Goal: Check status: Check status

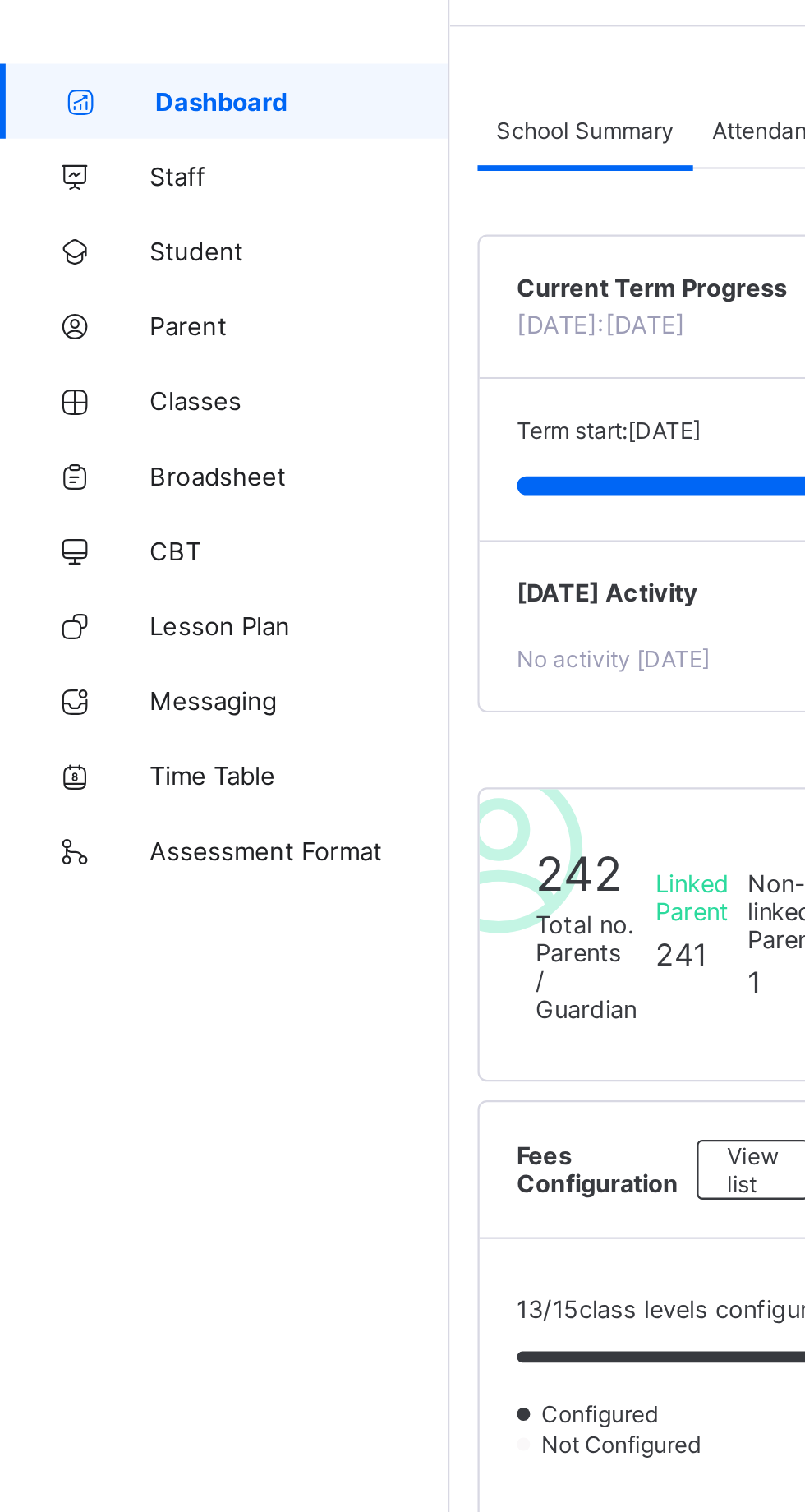
click at [102, 267] on span "Broadsheet" at bounding box center [132, 262] width 132 height 13
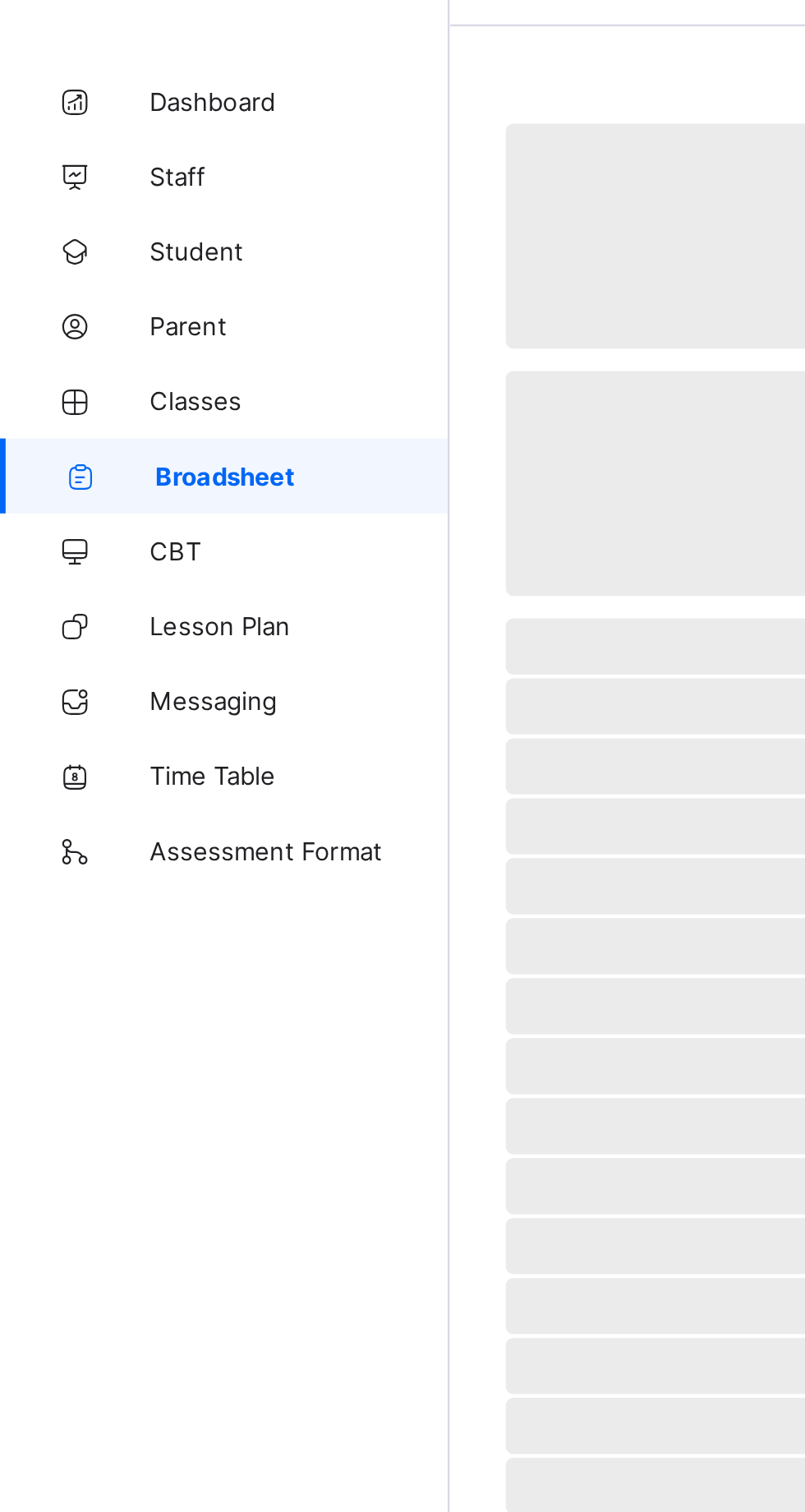
click at [102, 267] on span "Broadsheet" at bounding box center [132, 262] width 129 height 13
click at [108, 260] on span "Broadsheet" at bounding box center [132, 262] width 129 height 13
click at [112, 255] on link "Broadsheet" at bounding box center [99, 262] width 198 height 33
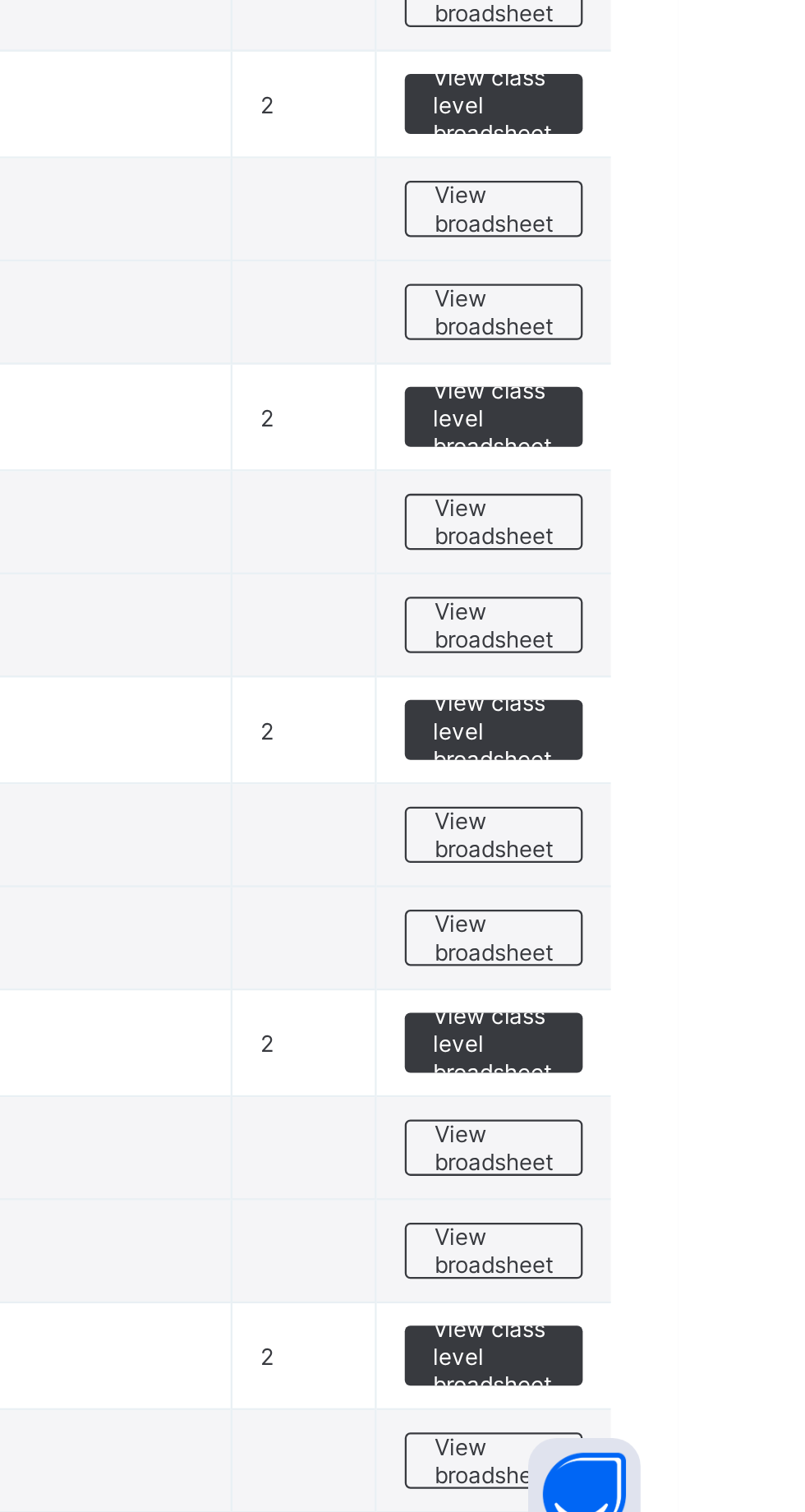
click at [740, 1188] on span "View broadsheet" at bounding box center [724, 1190] width 52 height 25
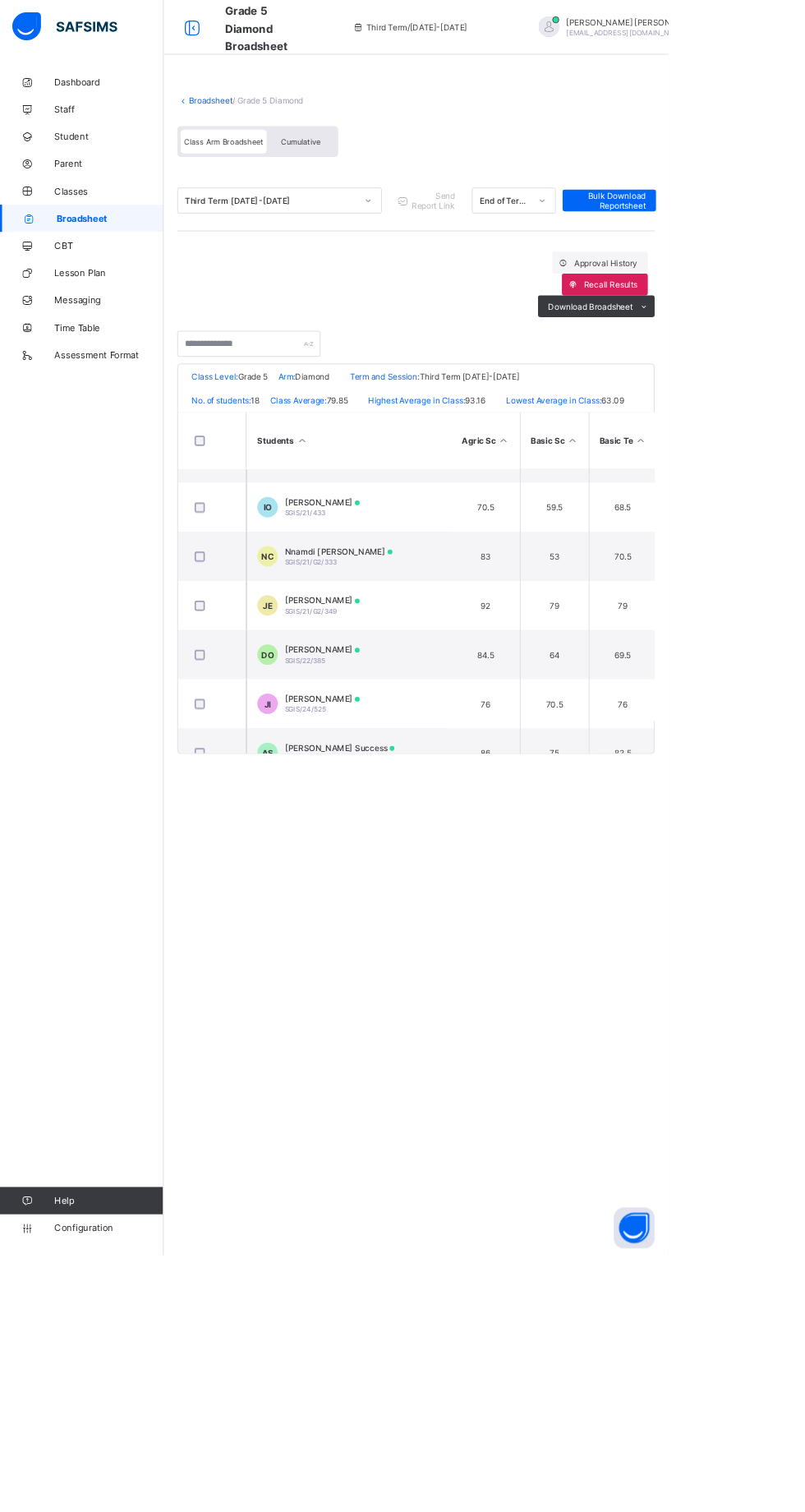
scroll to position [635, 0]
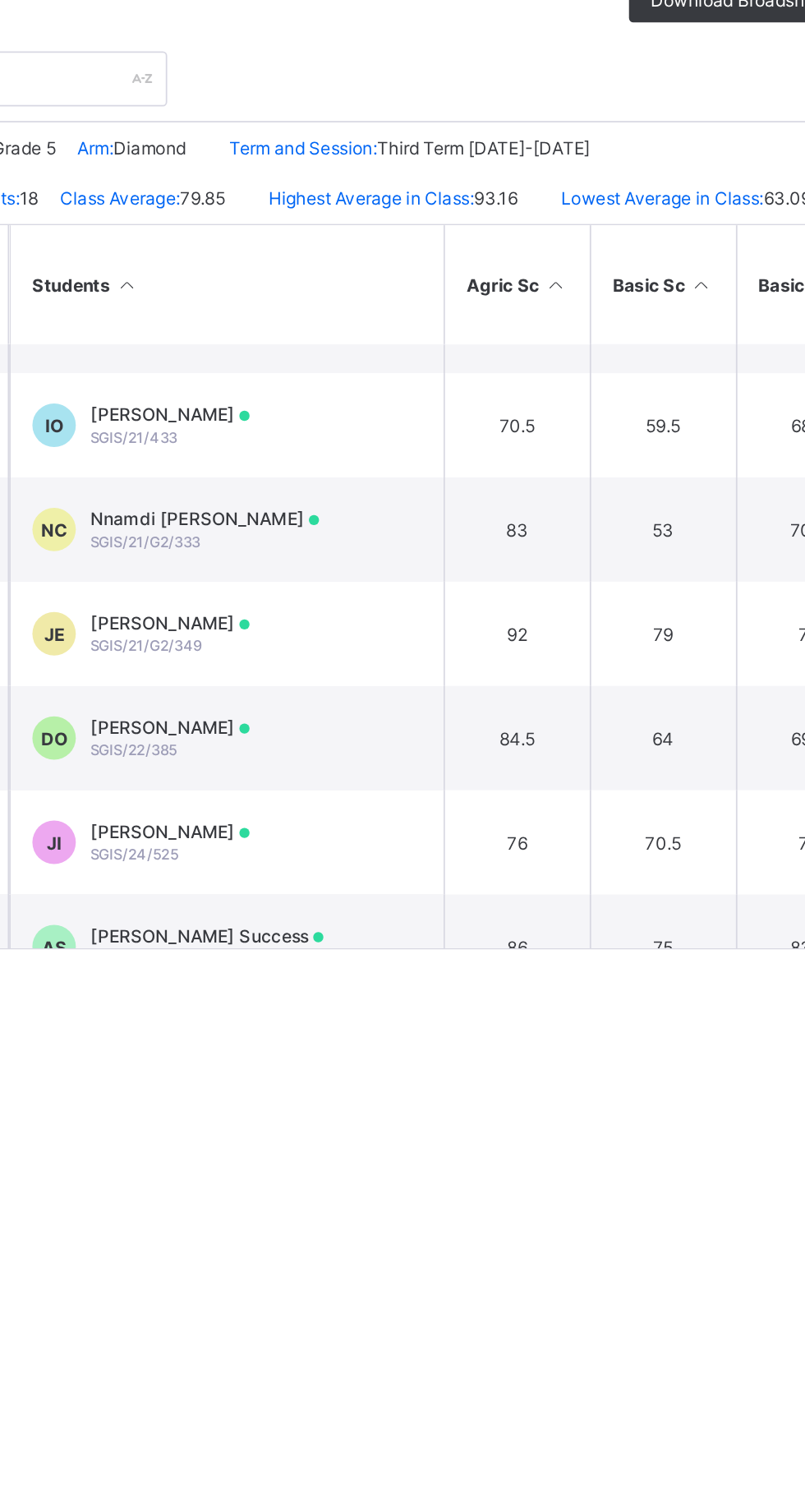
click at [427, 852] on td "JI Jesse Ibanga SGIS/24/525" at bounding box center [419, 846] width 246 height 59
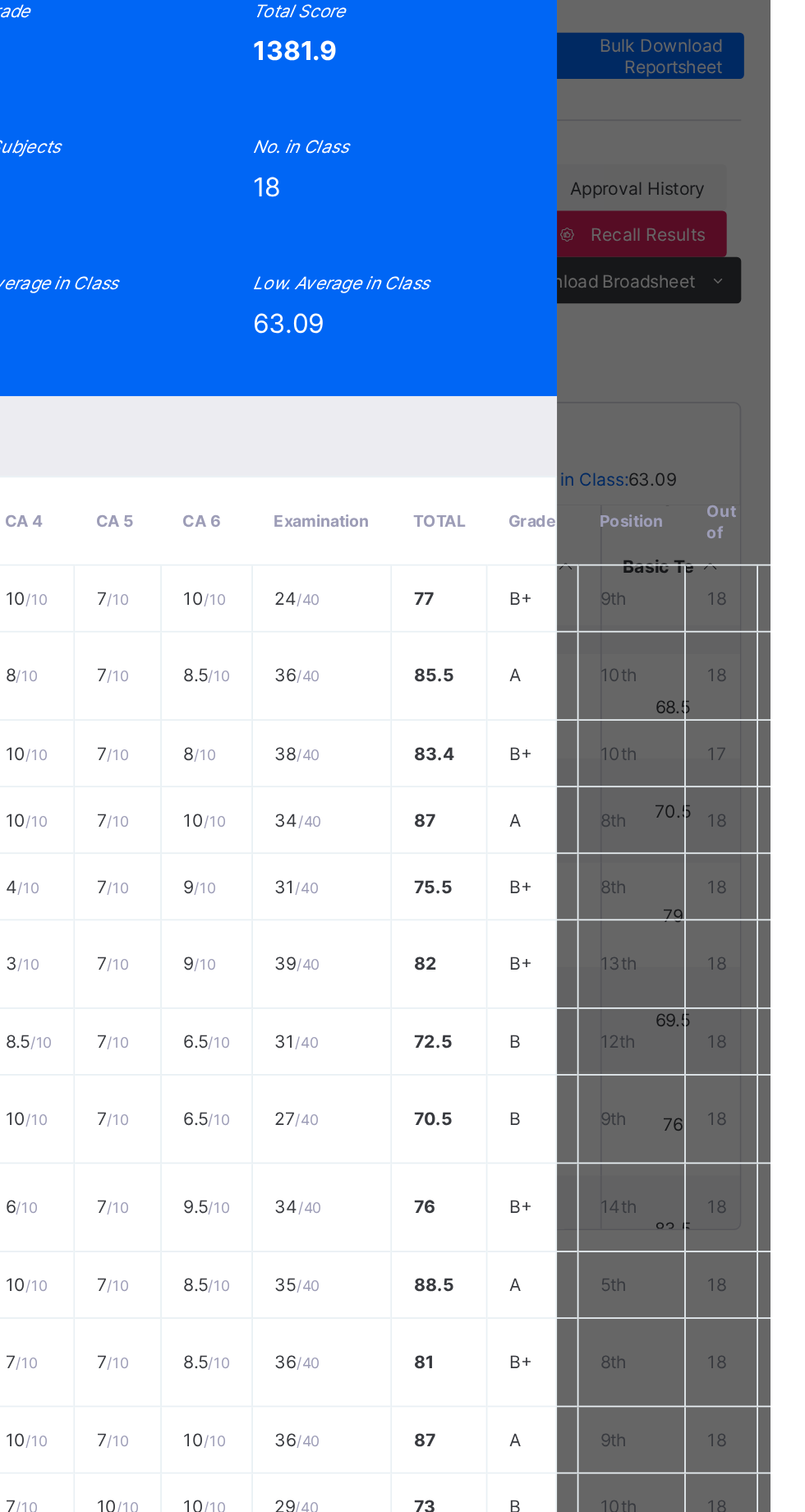
click at [662, 145] on span "View Reportsheet" at bounding box center [625, 132] width 72 height 25
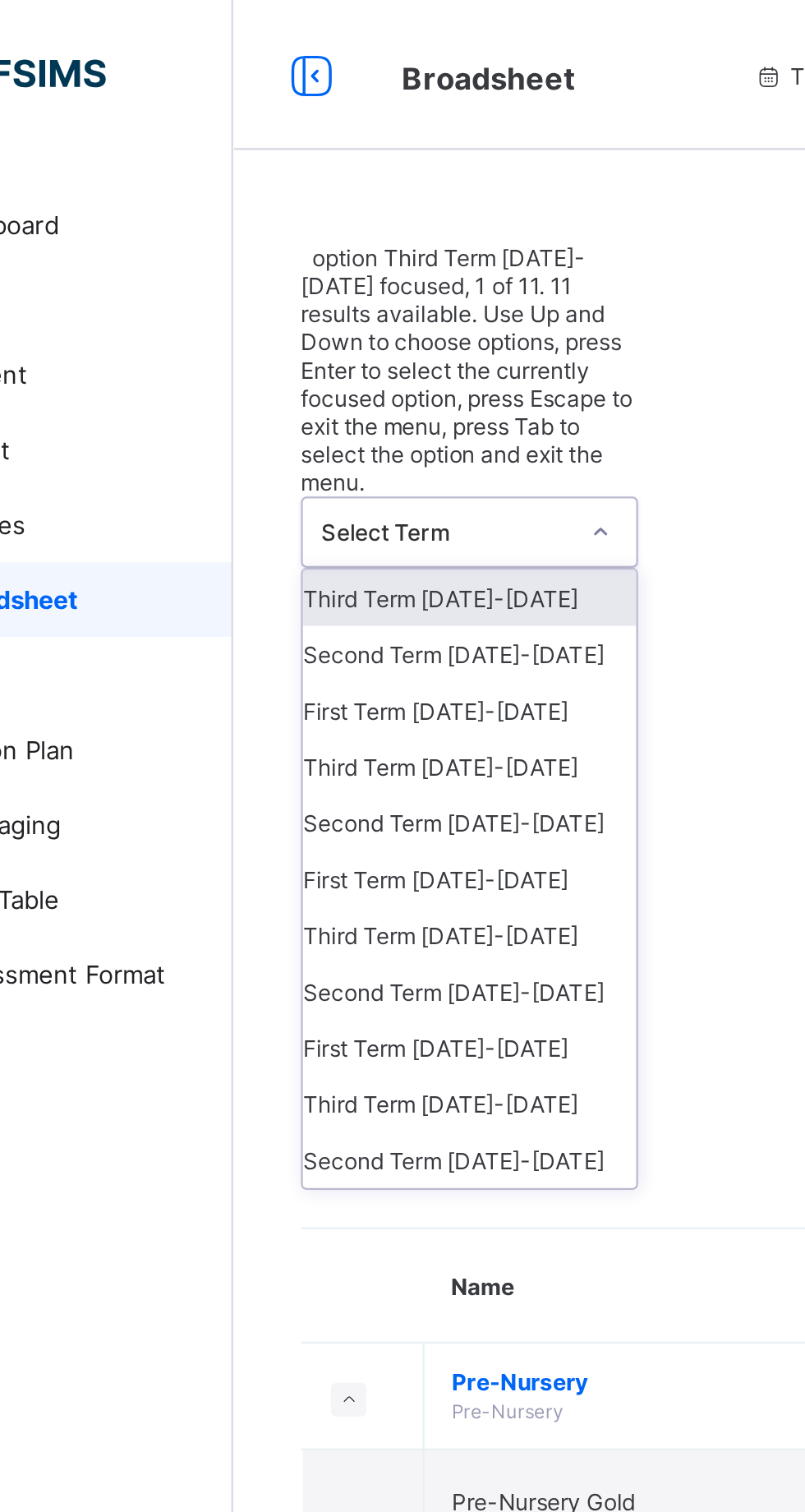
click at [308, 274] on div "Second Term 2024-2025" at bounding box center [300, 286] width 147 height 25
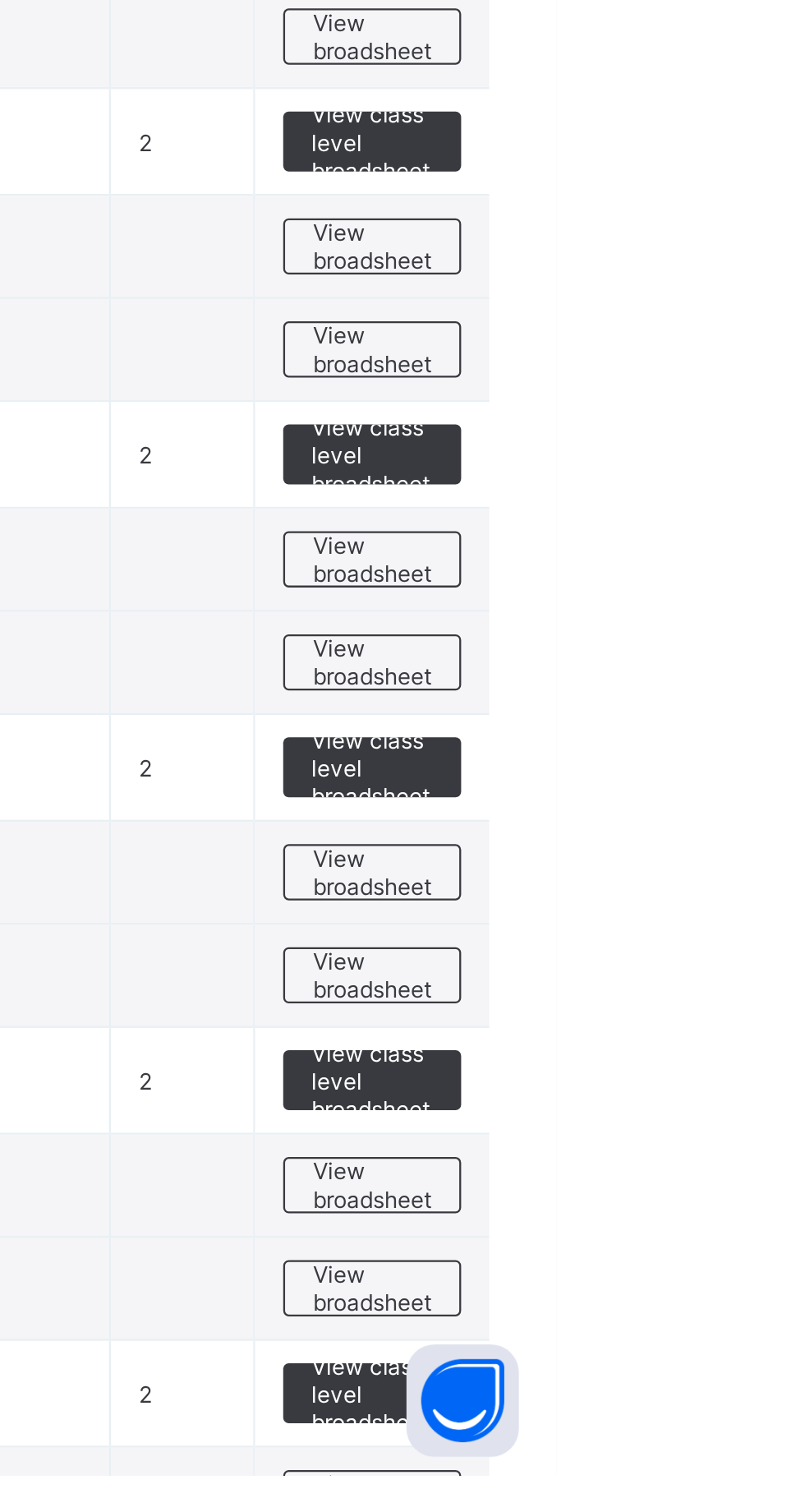
click at [726, 1260] on span "View broadsheet" at bounding box center [724, 1248] width 52 height 25
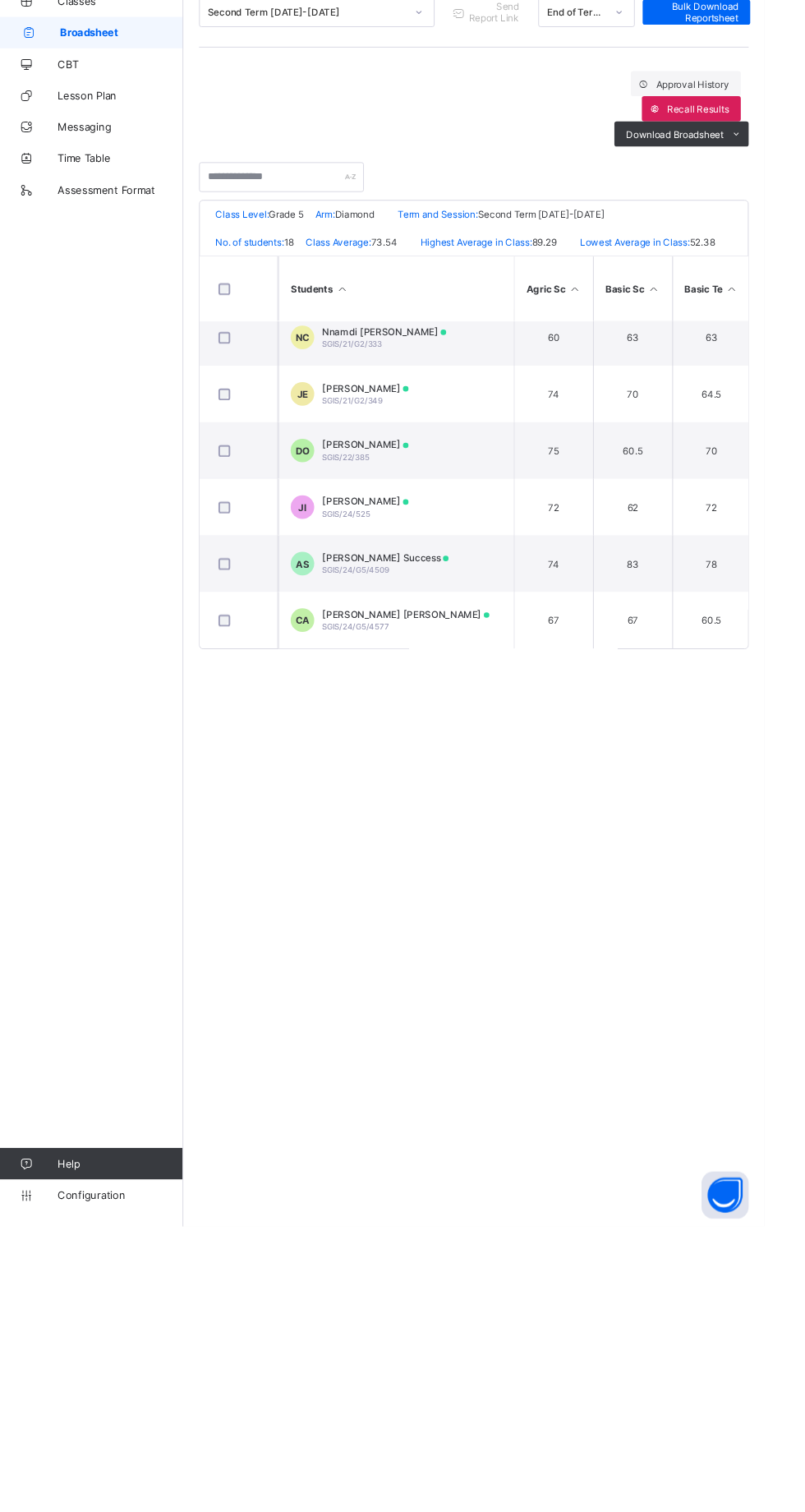
scroll to position [727, 0]
click at [445, 767] on td "JI Jesse Ibanga SGIS/24/525" at bounding box center [419, 758] width 246 height 59
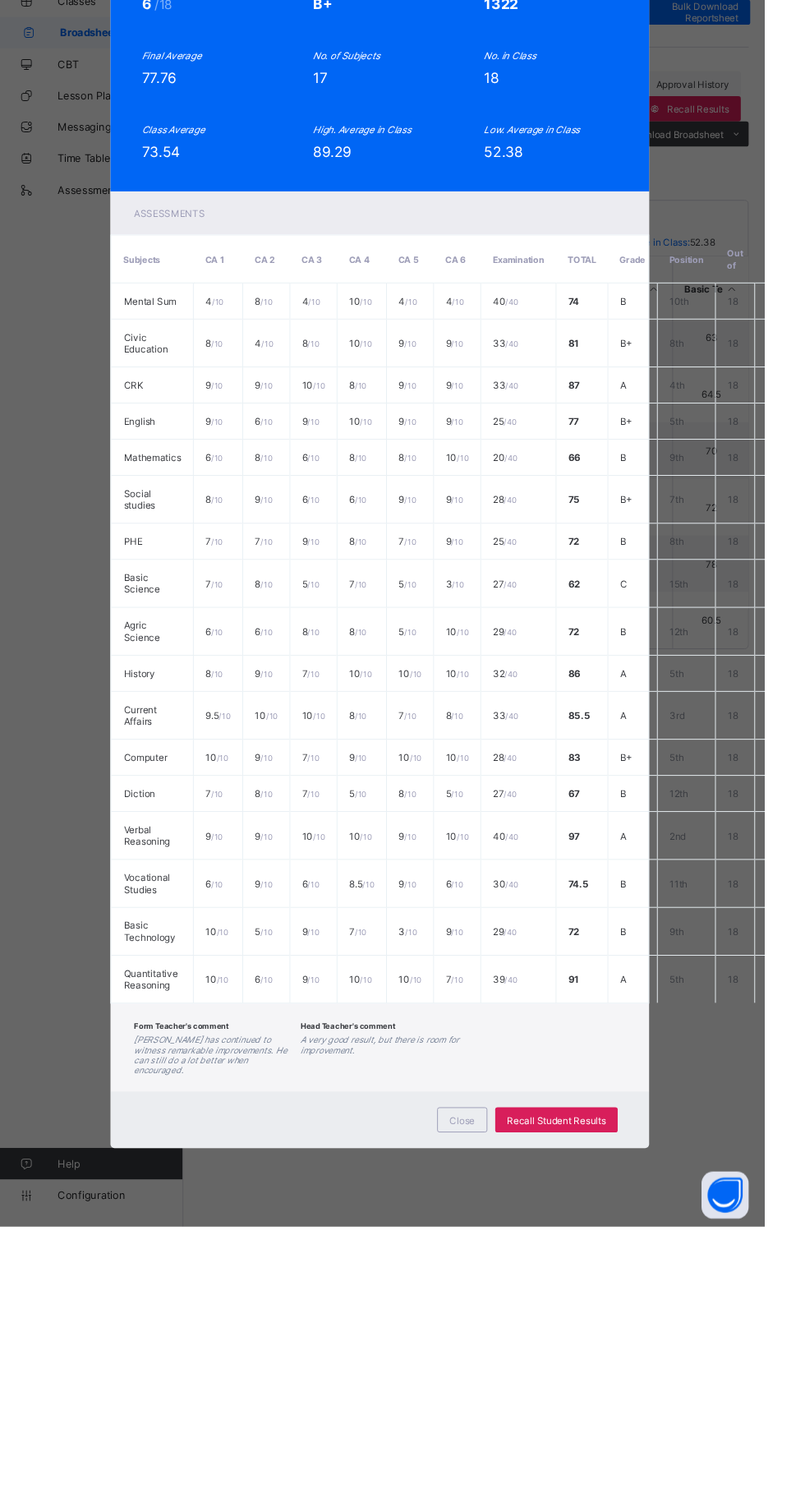
click at [662, 139] on span "View Reportsheet" at bounding box center [625, 126] width 72 height 25
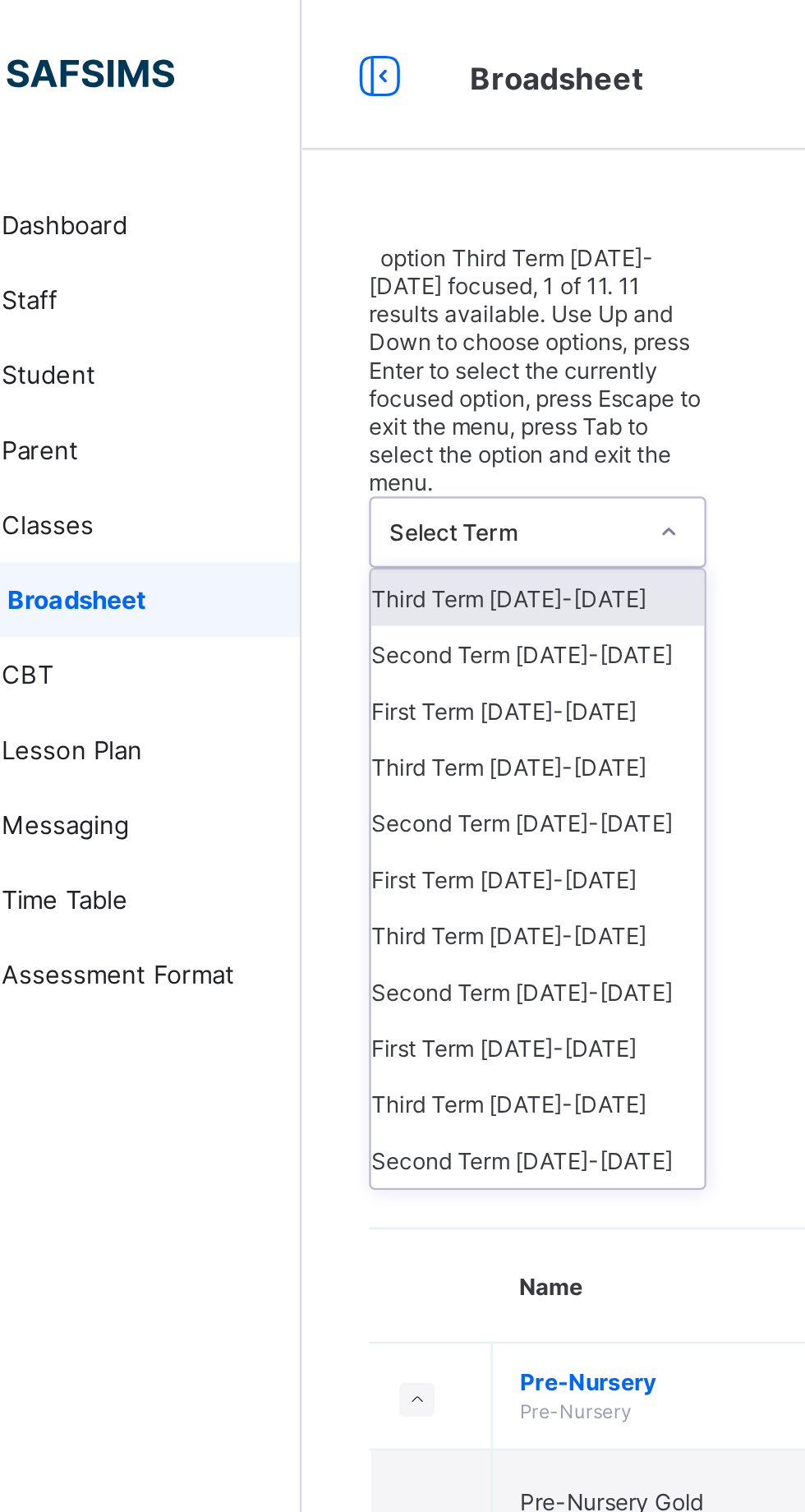
click at [289, 250] on div "Third Term 2024-2025" at bounding box center [300, 261] width 147 height 25
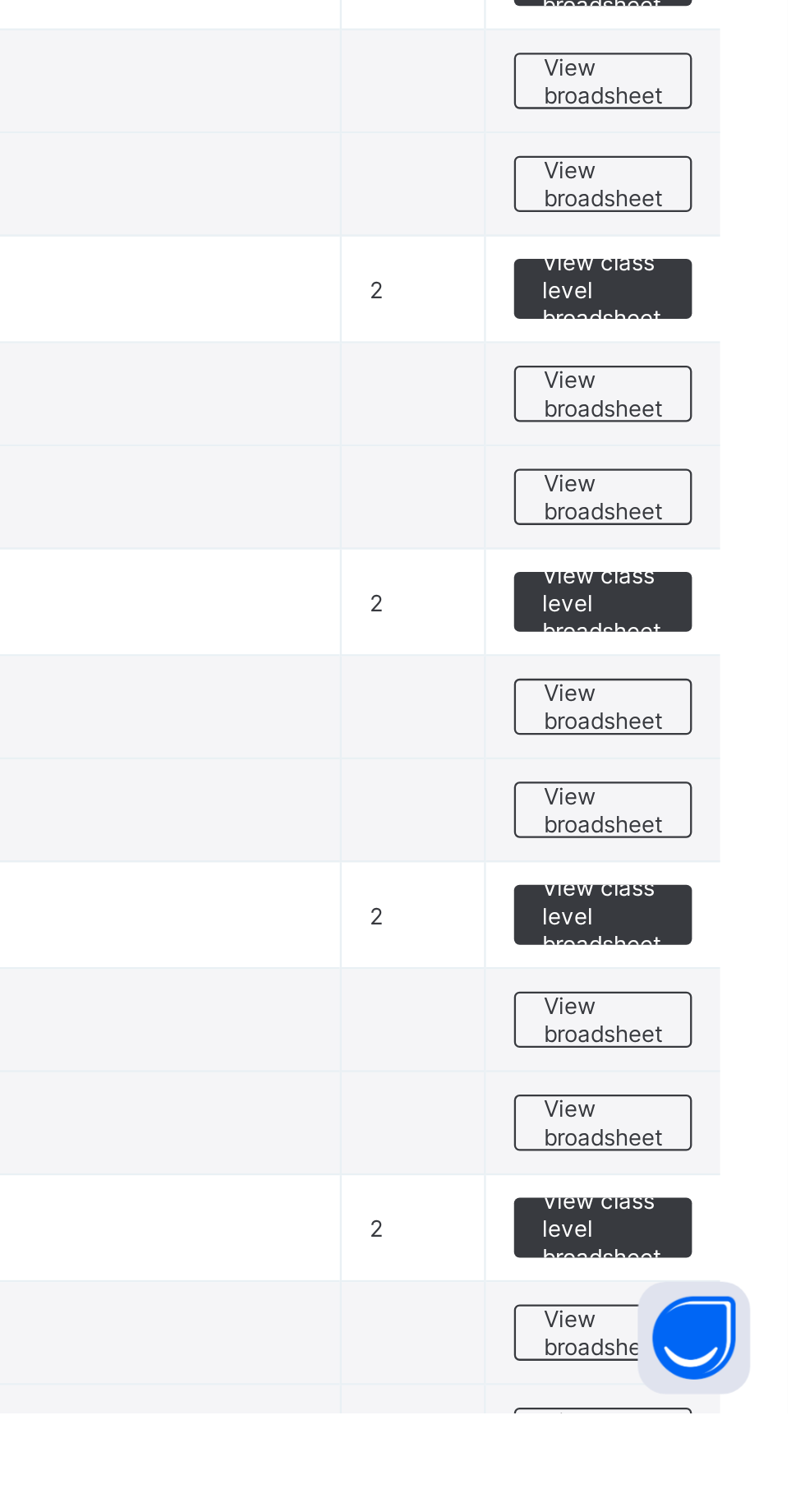
click at [734, 1215] on span "View broadsheet" at bounding box center [724, 1202] width 52 height 25
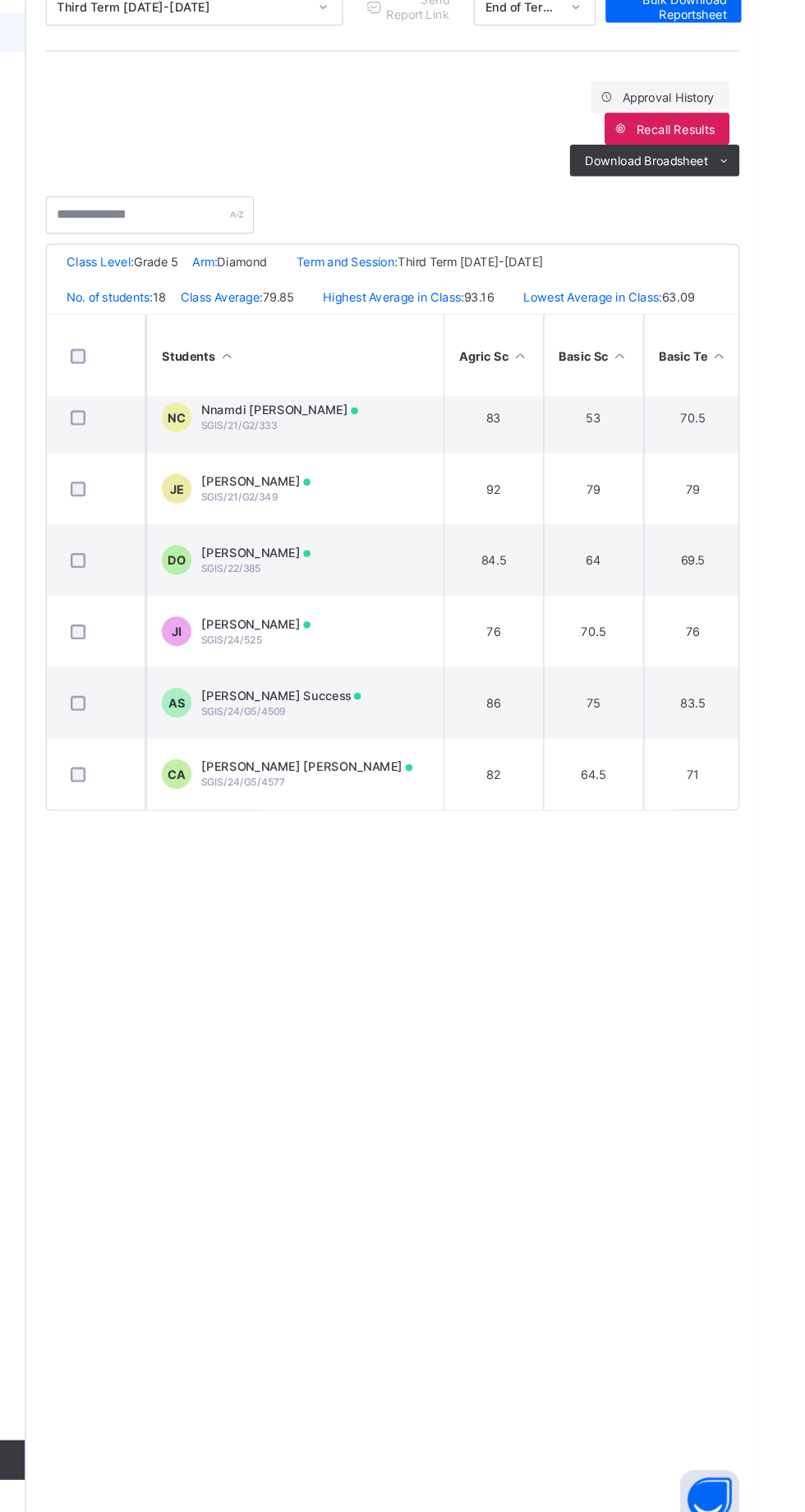
scroll to position [728, 5]
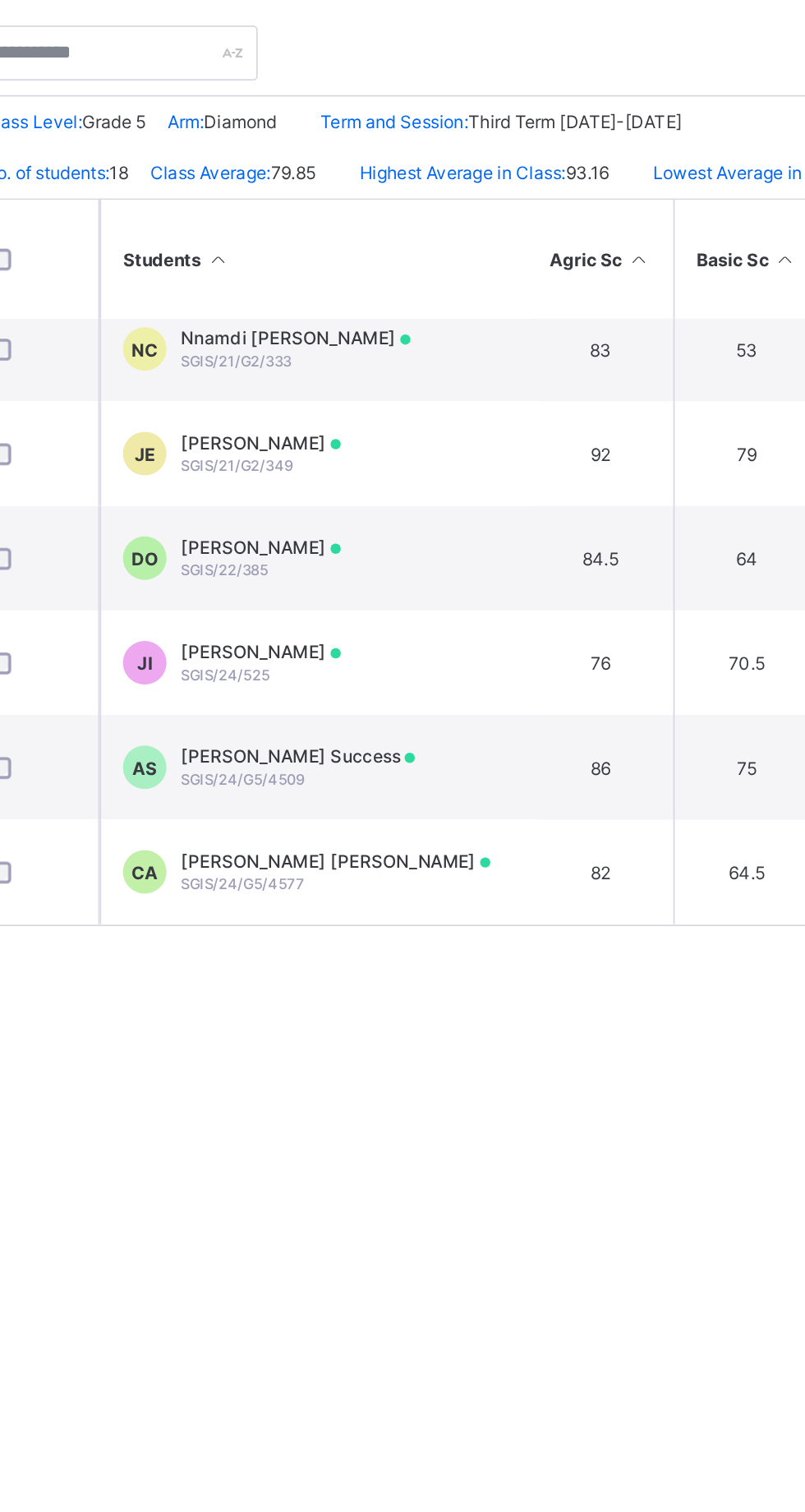
click at [391, 754] on span "[PERSON_NAME]" at bounding box center [387, 753] width 91 height 12
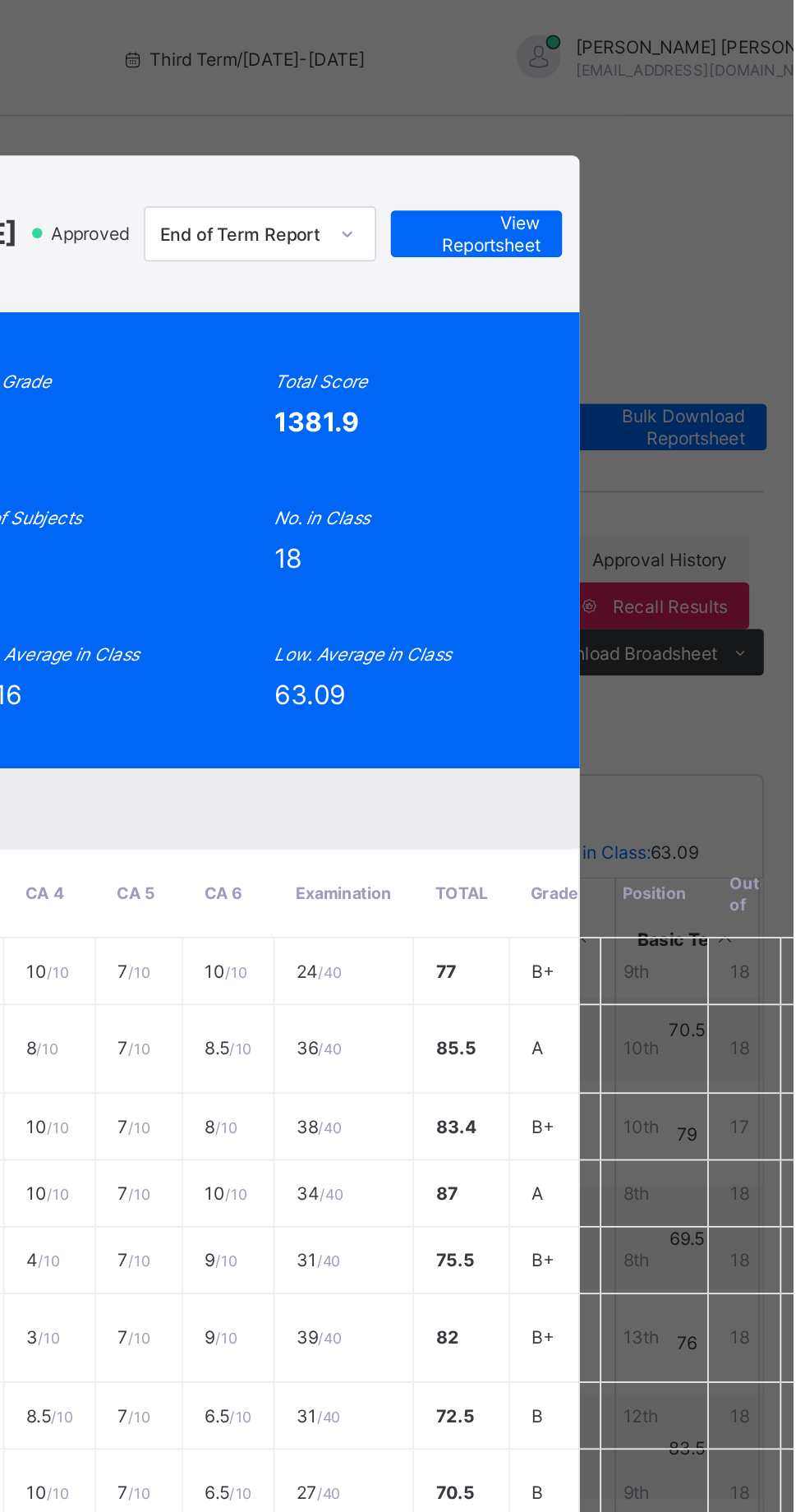
click at [662, 145] on span "View Reportsheet" at bounding box center [625, 132] width 72 height 25
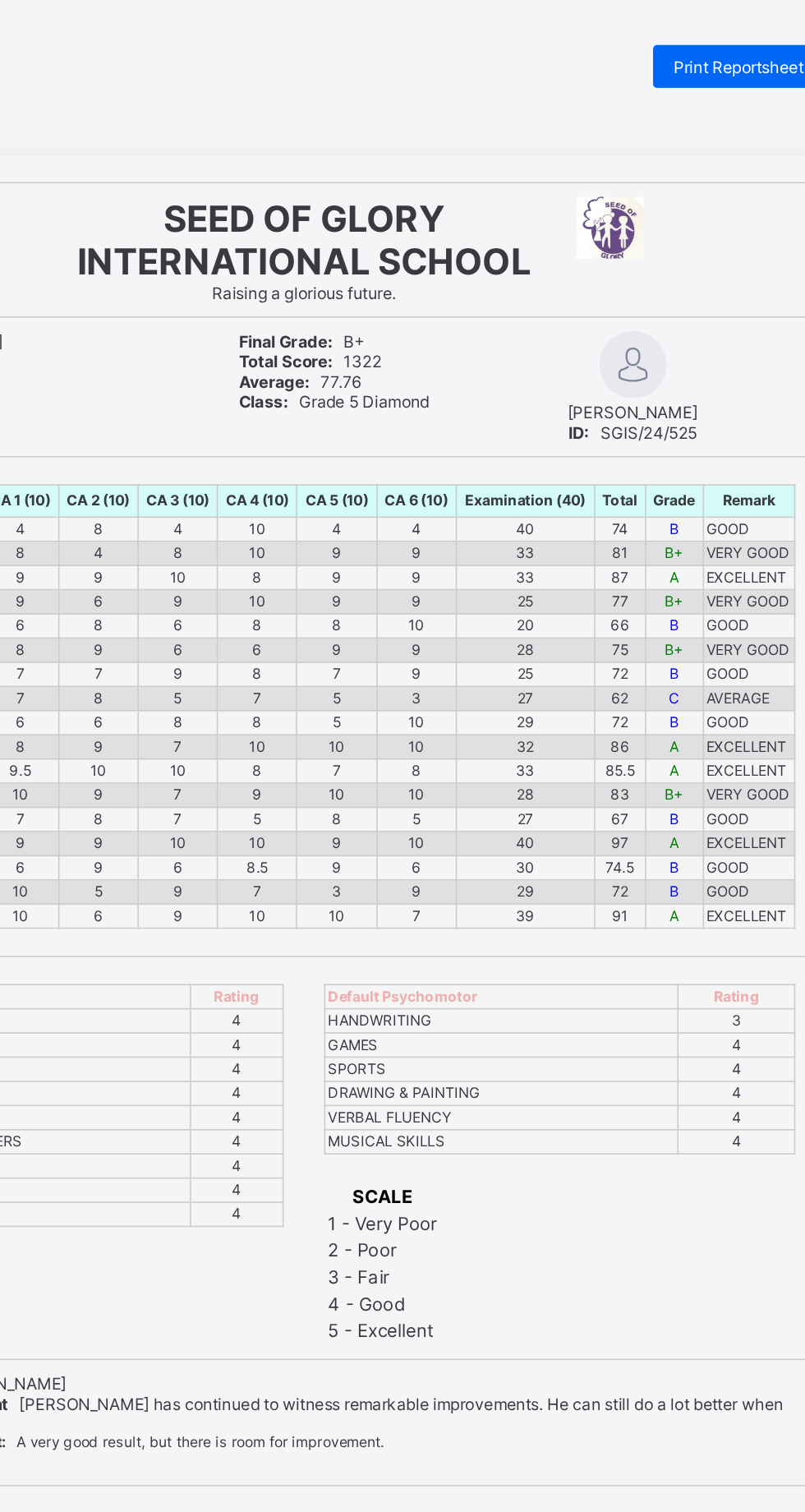
scroll to position [2, 0]
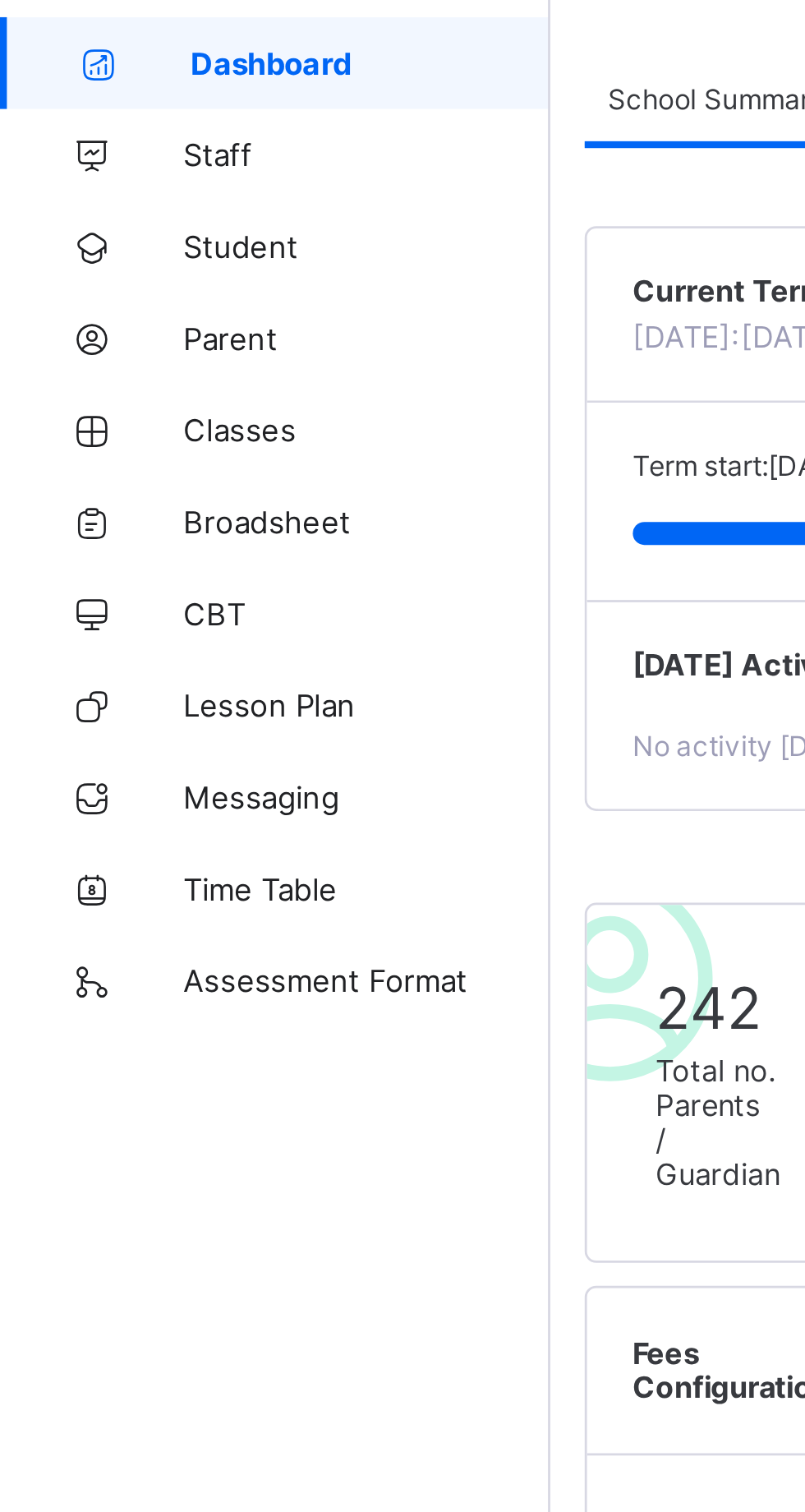
click at [111, 268] on span "Broadsheet" at bounding box center [132, 262] width 132 height 13
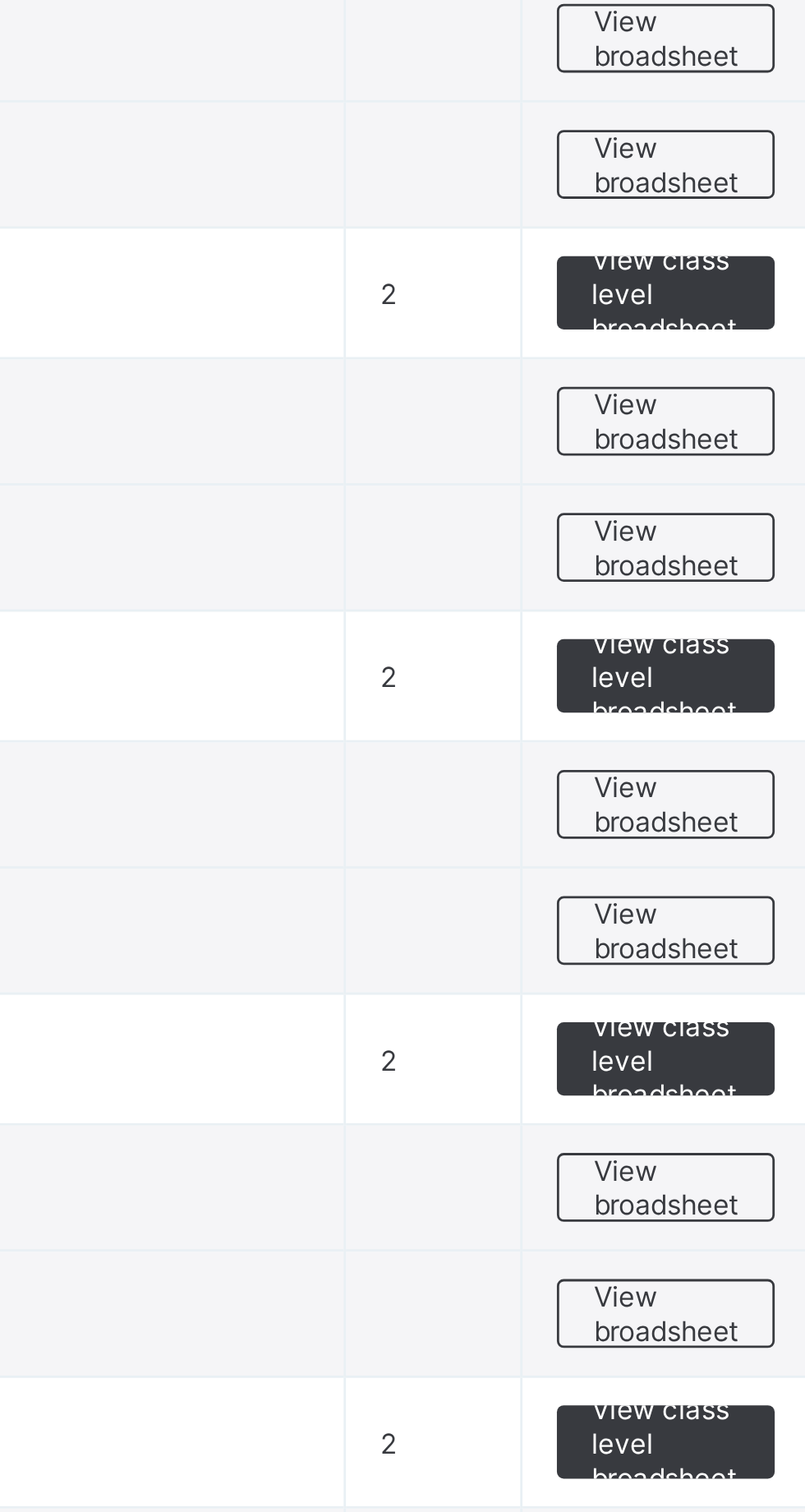
click at [717, 1190] on span "View broadsheet" at bounding box center [724, 1190] width 52 height 25
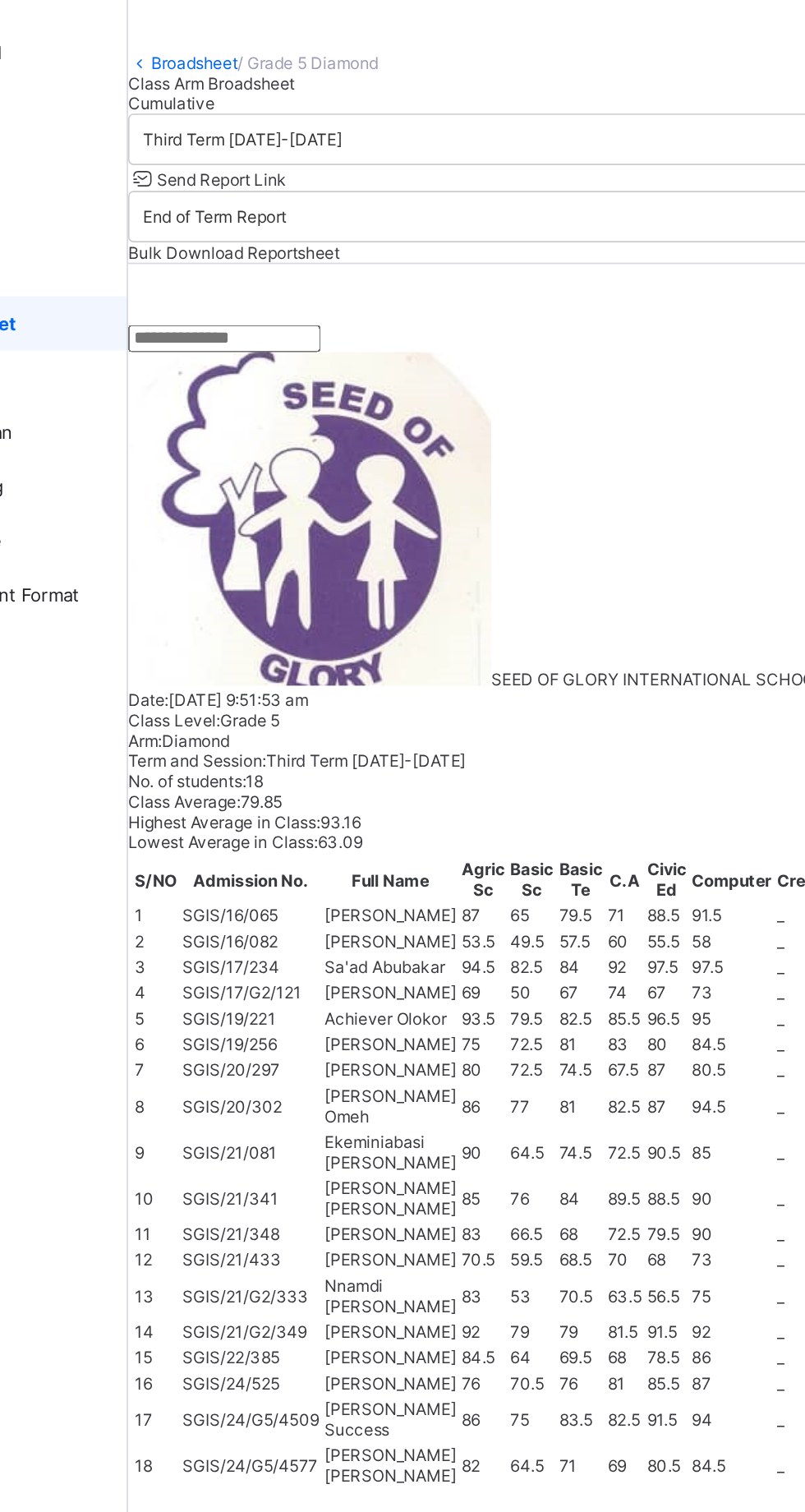
scroll to position [729, 0]
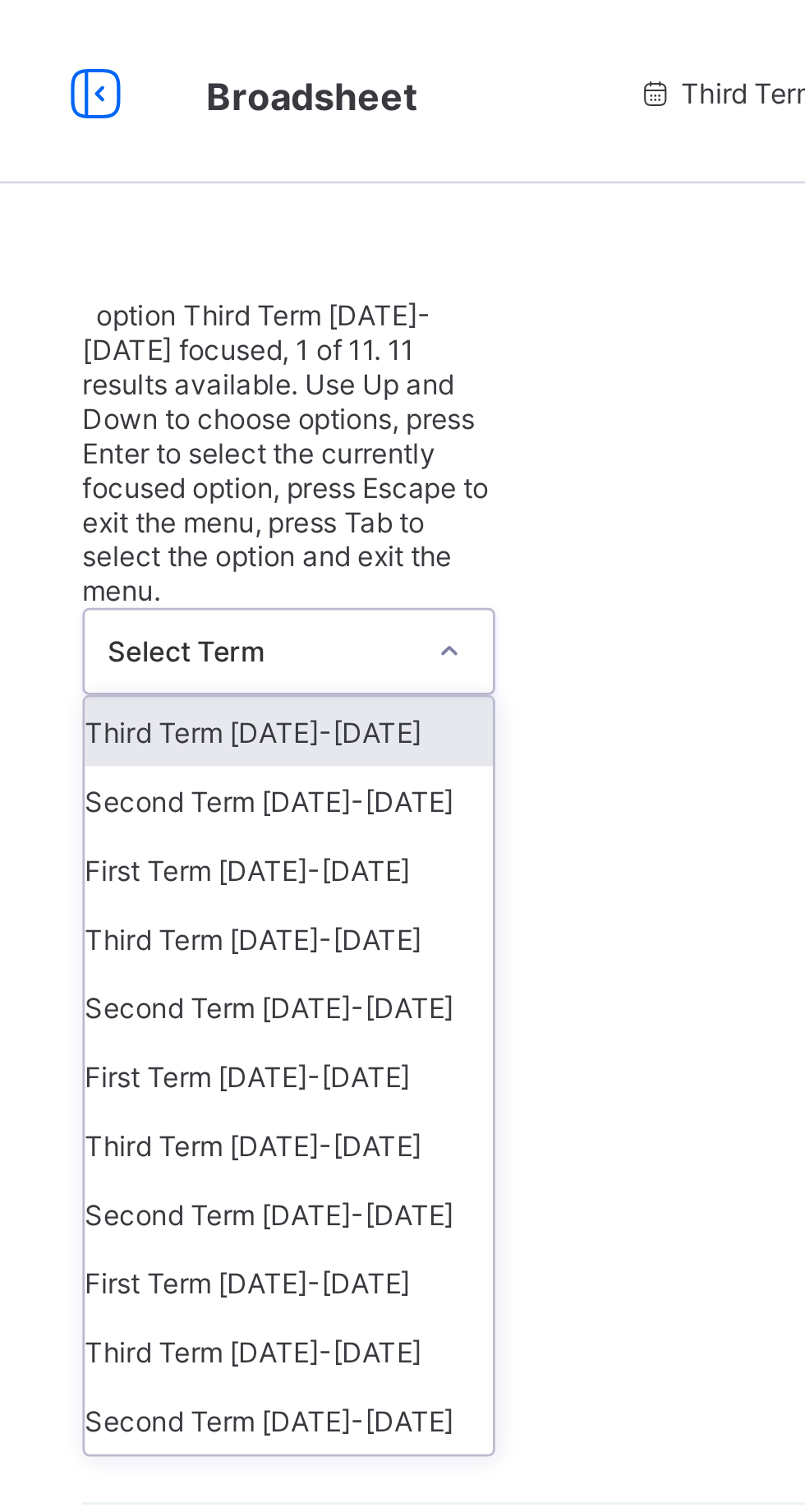
click at [310, 274] on div "Second Term 2024-2025" at bounding box center [300, 286] width 147 height 25
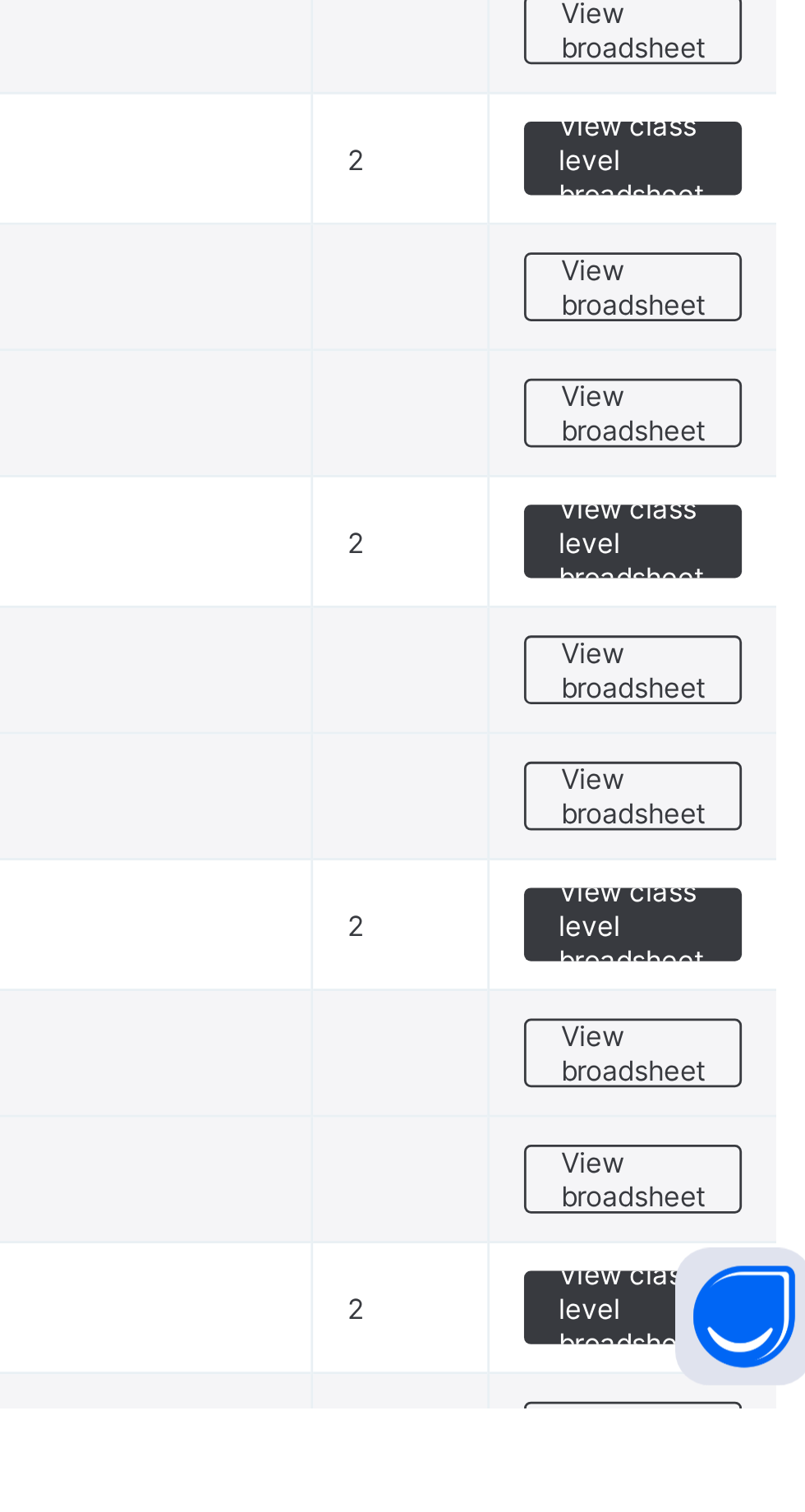
click at [714, 1260] on span "View broadsheet" at bounding box center [724, 1248] width 52 height 25
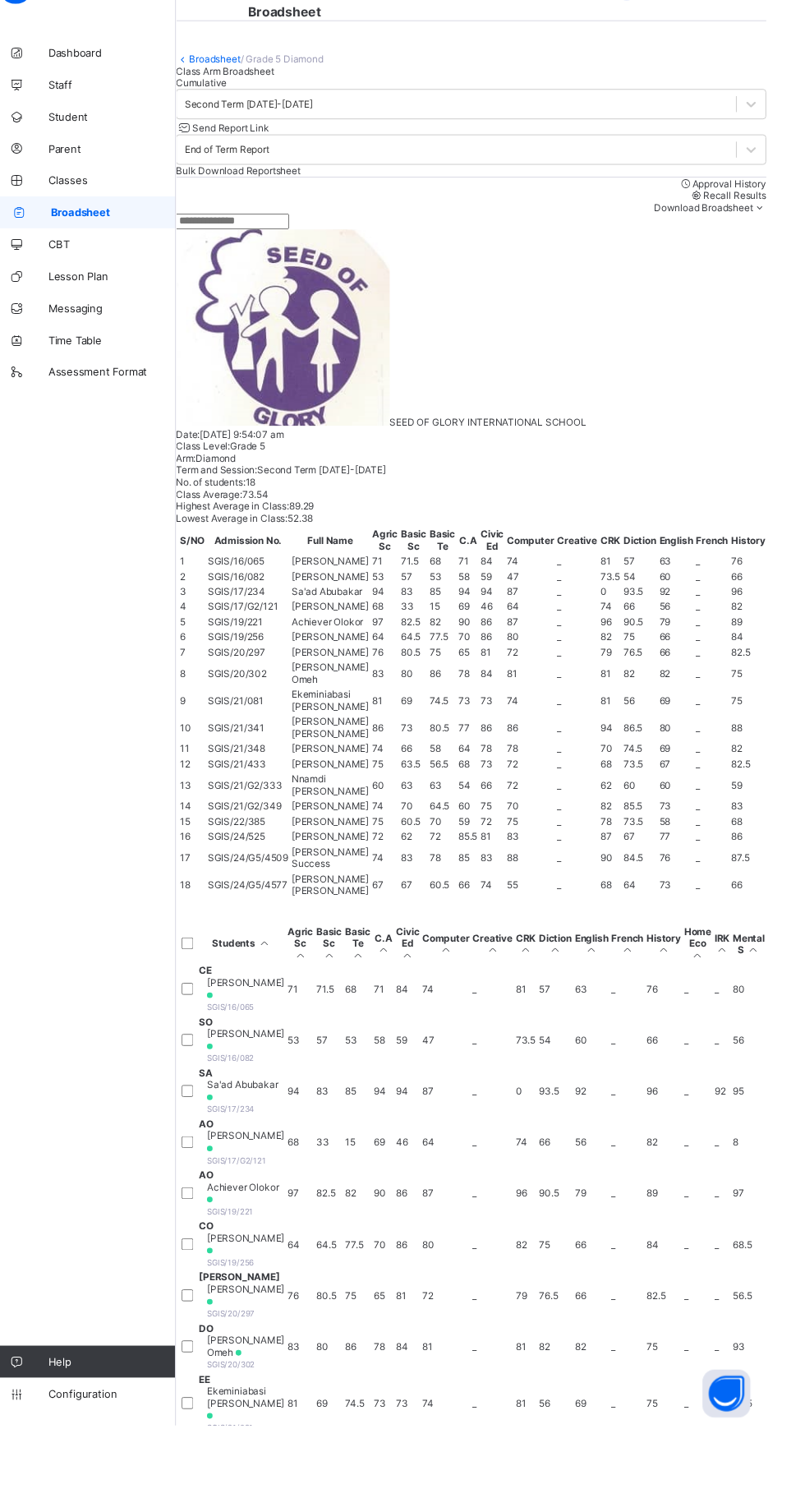
scroll to position [729, 0]
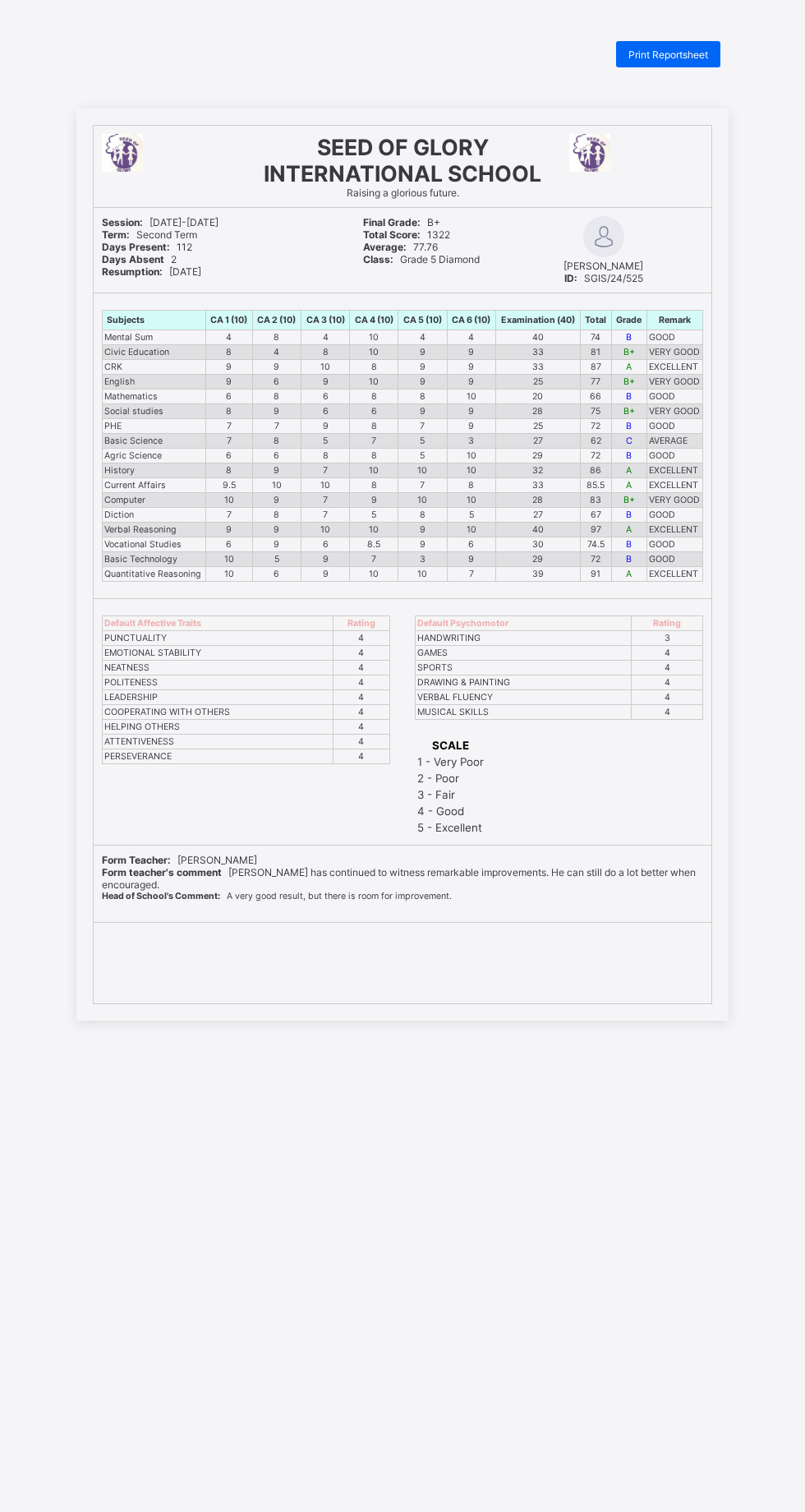
click at [674, 56] on span "Print Reportsheet" at bounding box center [668, 55] width 80 height 12
